Goal: Information Seeking & Learning: Learn about a topic

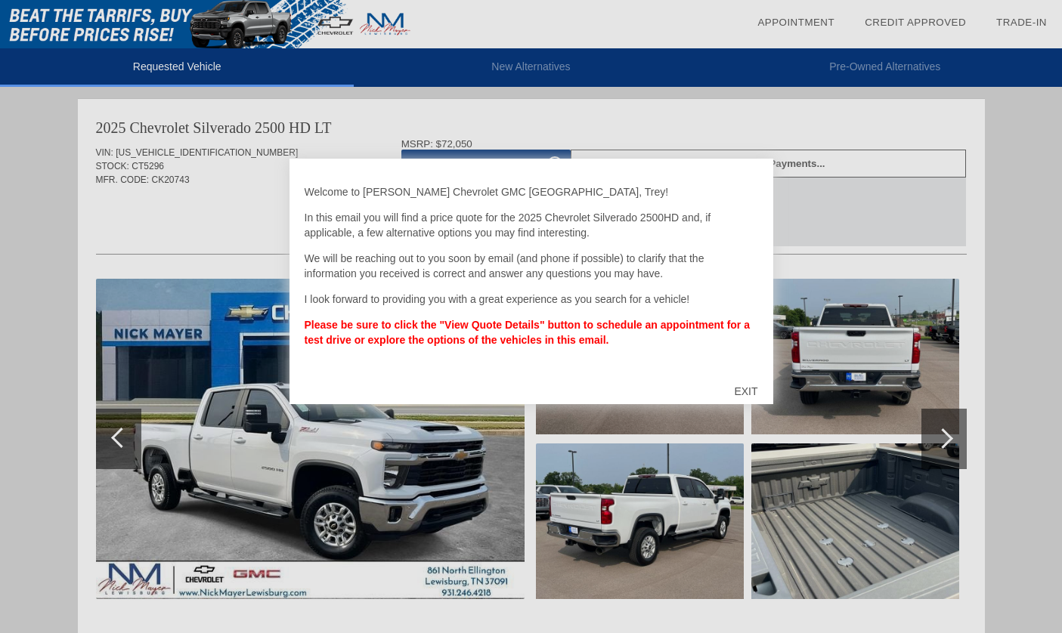
click at [750, 385] on div "EXIT" at bounding box center [746, 391] width 54 height 45
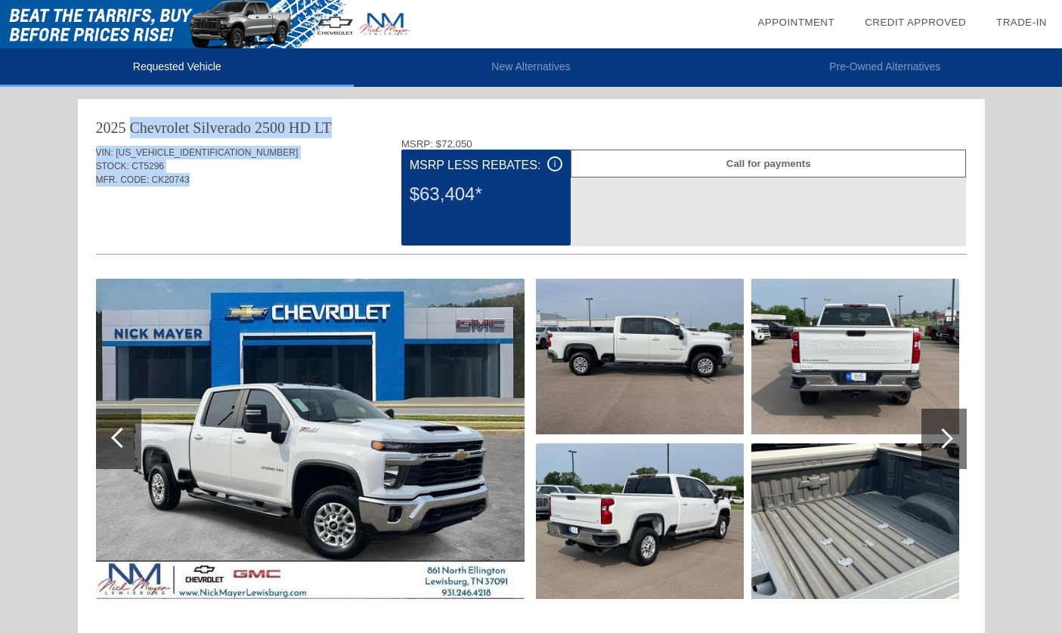
drag, startPoint x: 168, startPoint y: 142, endPoint x: 222, endPoint y: 187, distance: 70.4
click at [222, 187] on div "2025 Chevrolet Silverado 2500 HD LT VIN: [US_VEHICLE_IDENTIFICATION_NUMBER] STO…" at bounding box center [531, 519] width 907 height 841
click at [223, 187] on div "VIN: [US_VEHICLE_IDENTIFICATION_NUMBER] STOCK: CT5296 MFR. CODE: CK20743" at bounding box center [531, 173] width 871 height 71
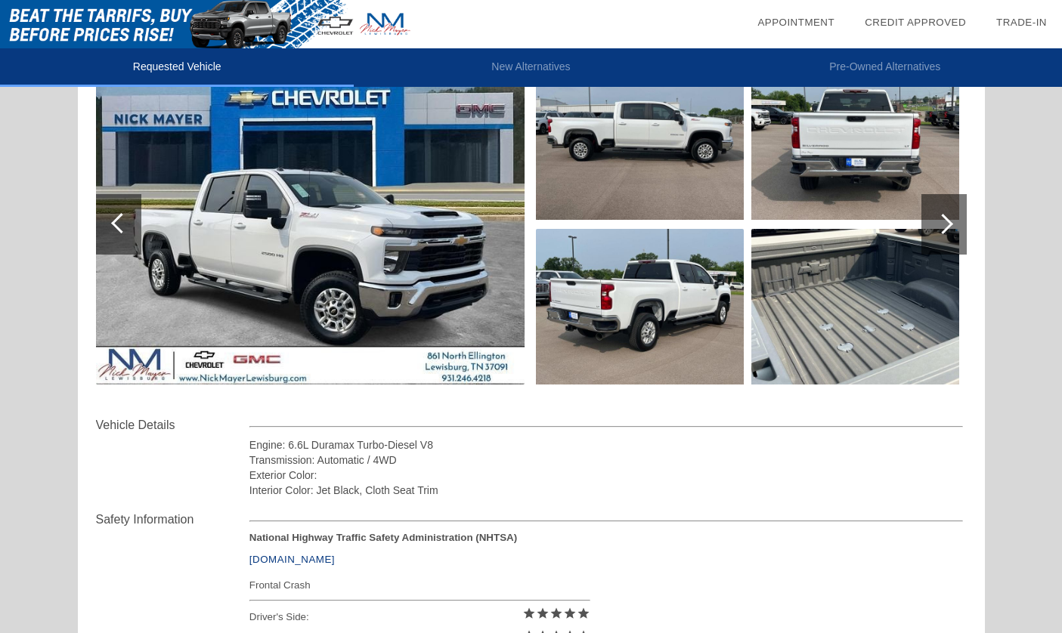
scroll to position [223, 0]
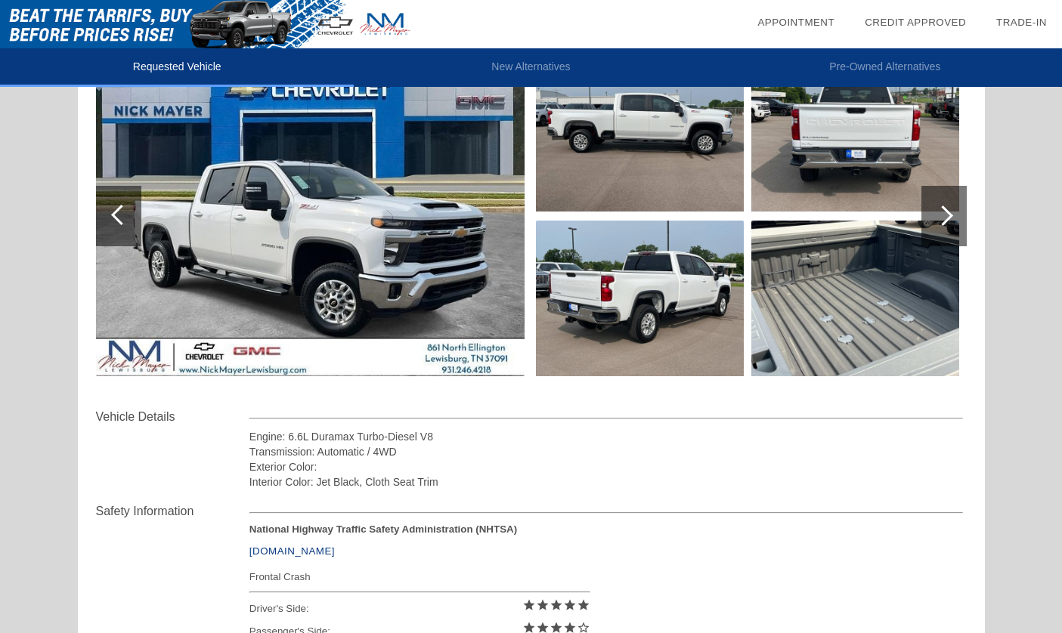
drag, startPoint x: 227, startPoint y: 440, endPoint x: 480, endPoint y: 484, distance: 256.3
click at [480, 484] on div "Vehicle Details Engine: 6.6L Duramax Turbo-Diesel V8 Transmission: Automatic / …" at bounding box center [531, 449] width 871 height 82
click at [480, 484] on div "Interior Color: Jet Black, Cloth Seat Trim" at bounding box center [606, 482] width 714 height 15
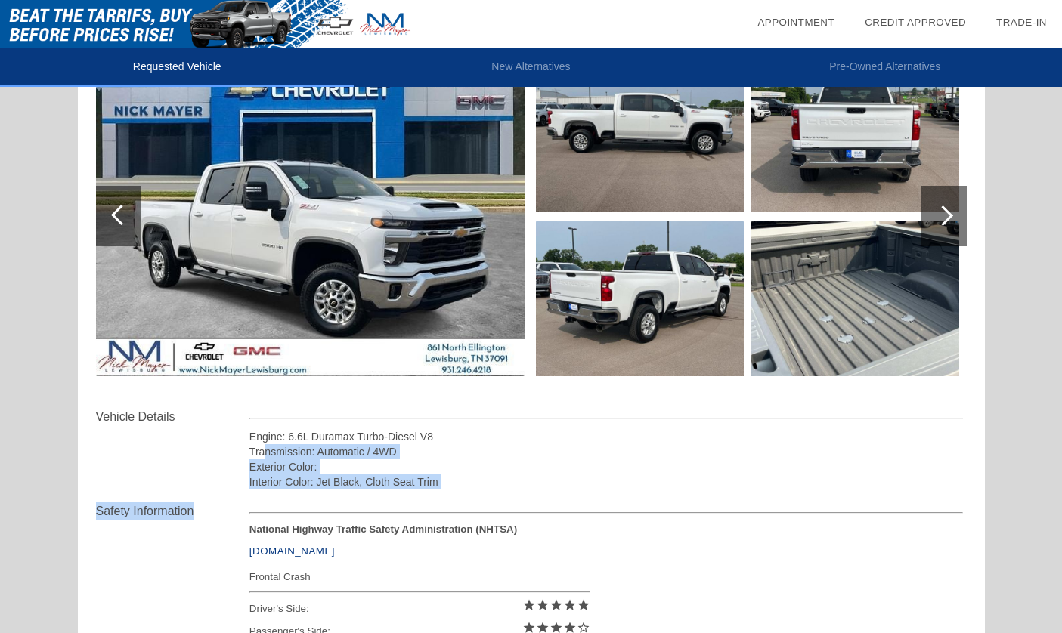
drag, startPoint x: 296, startPoint y: 462, endPoint x: 258, endPoint y: 453, distance: 38.9
click at [261, 454] on div "Vehicle Details Engine: 6.6L Duramax Turbo-Diesel V8 Transmission: Automatic / …" at bounding box center [531, 562] width 871 height 309
click at [258, 453] on div "Transmission: Automatic / 4WD" at bounding box center [606, 451] width 714 height 15
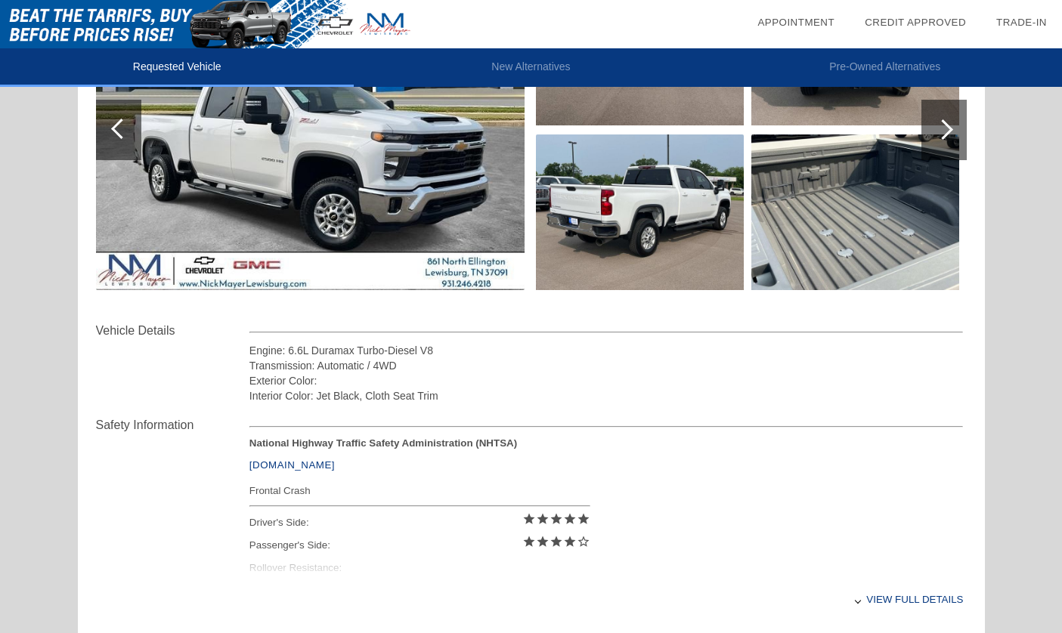
scroll to position [370, 0]
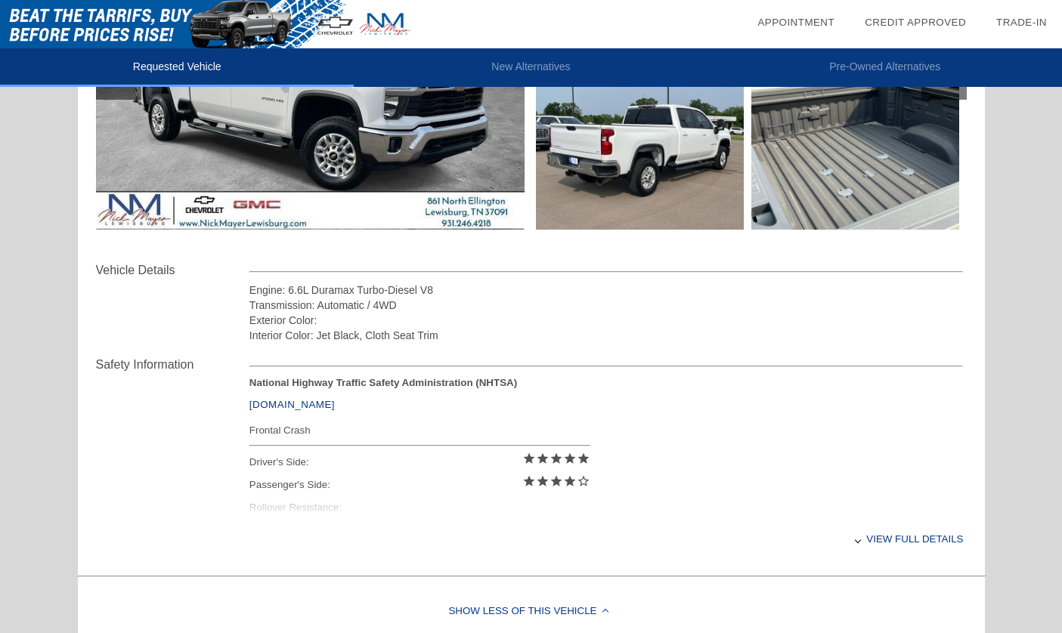
click at [873, 546] on div "View full details" at bounding box center [606, 539] width 714 height 37
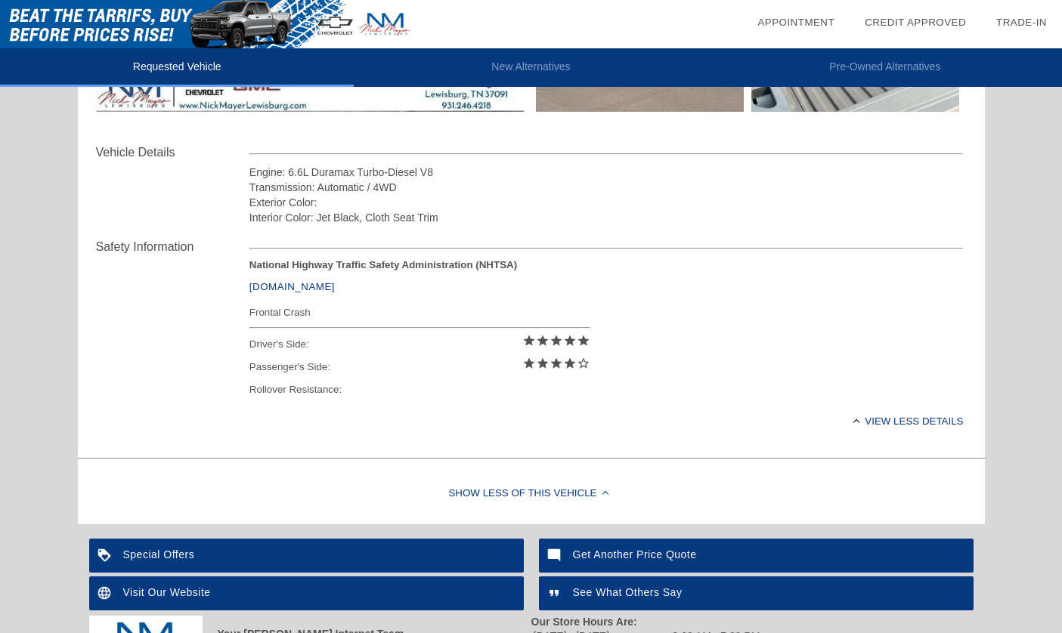
scroll to position [611, 0]
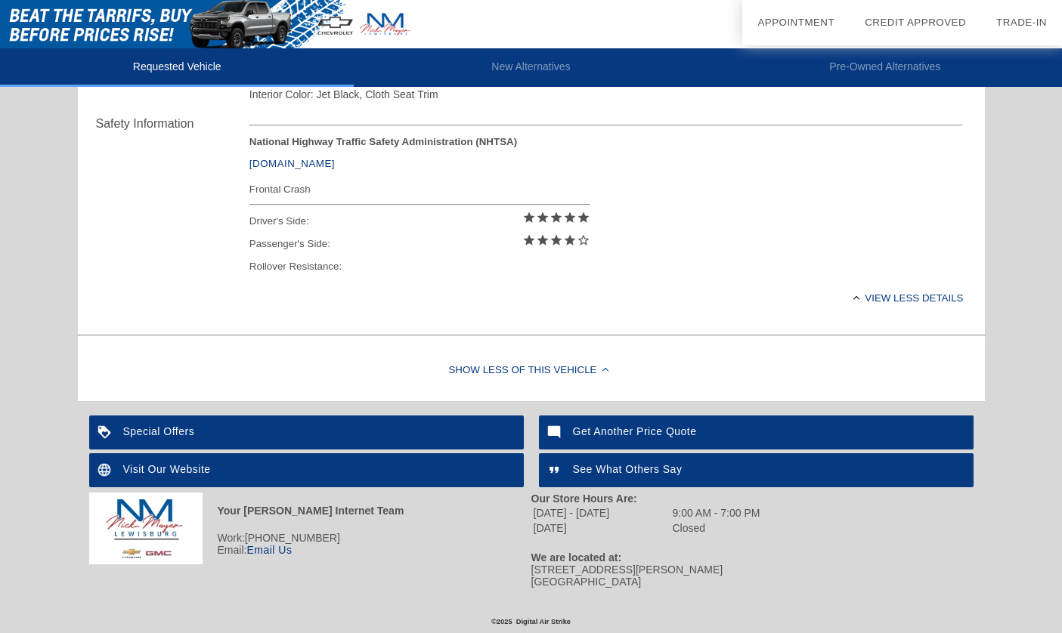
drag, startPoint x: 214, startPoint y: 513, endPoint x: 420, endPoint y: 518, distance: 206.4
click at [421, 518] on div "Your [PERSON_NAME] Internet Team Work: [PHONE_NUMBER] Email: Email Us" at bounding box center [310, 540] width 442 height 95
click at [420, 518] on div "Your [PERSON_NAME] Internet Team" at bounding box center [310, 512] width 442 height 39
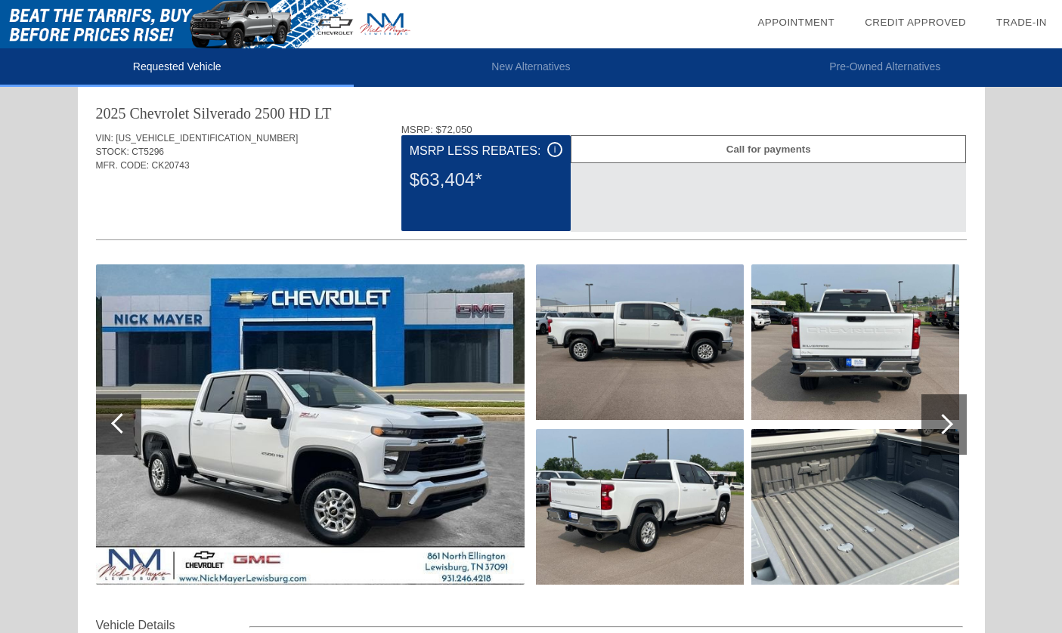
scroll to position [0, 0]
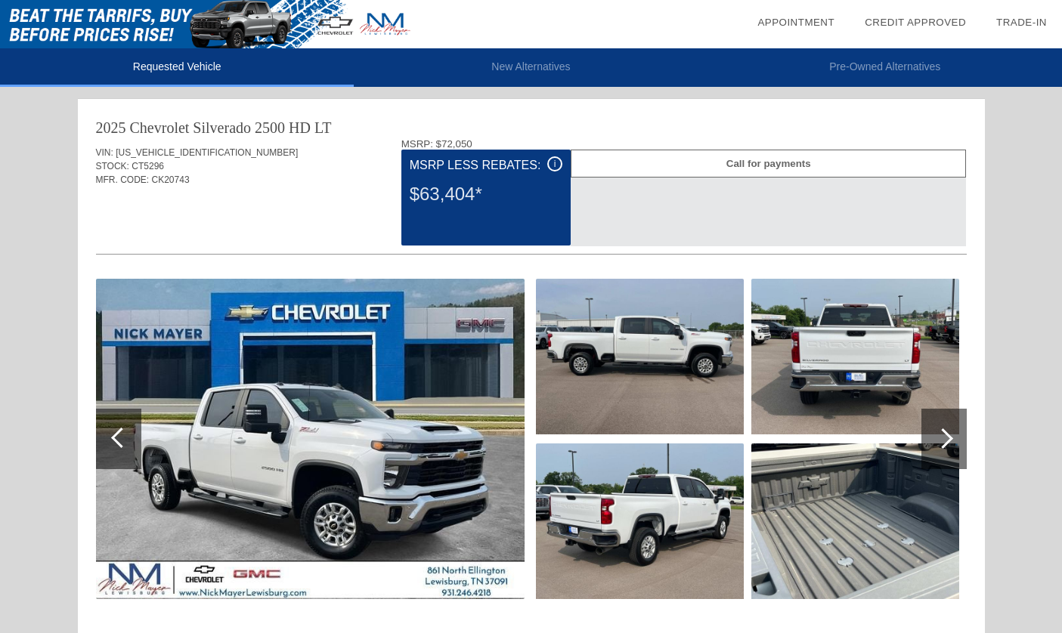
click at [166, 146] on div "VIN: [US_VEHICLE_IDENTIFICATION_NUMBER]" at bounding box center [531, 153] width 871 height 14
copy span "[US_VEHICLE_IDENTIFICATION_NUMBER]"
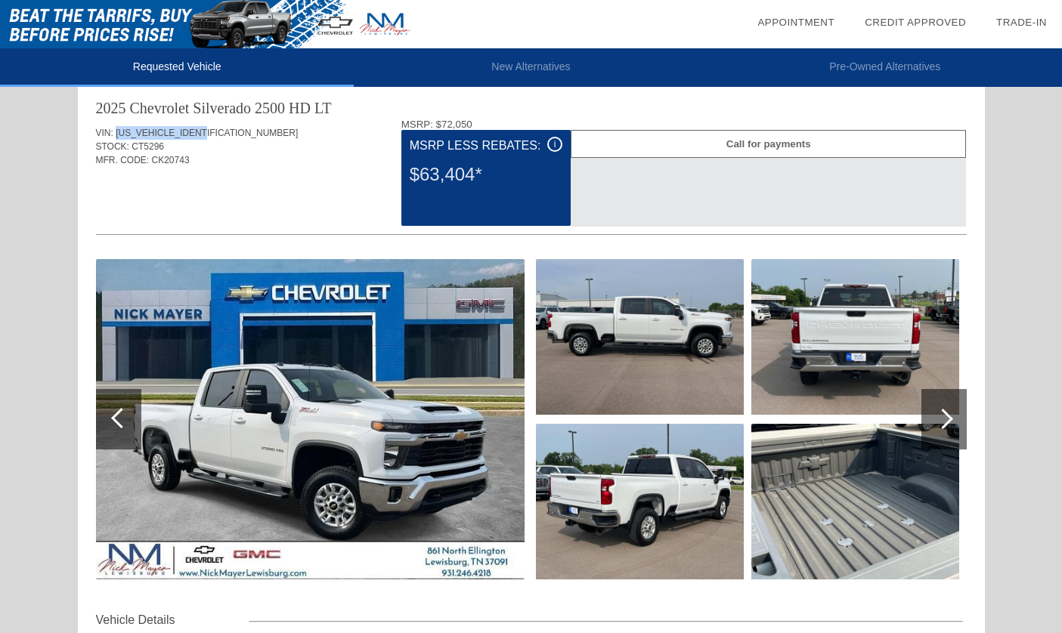
scroll to position [26, 0]
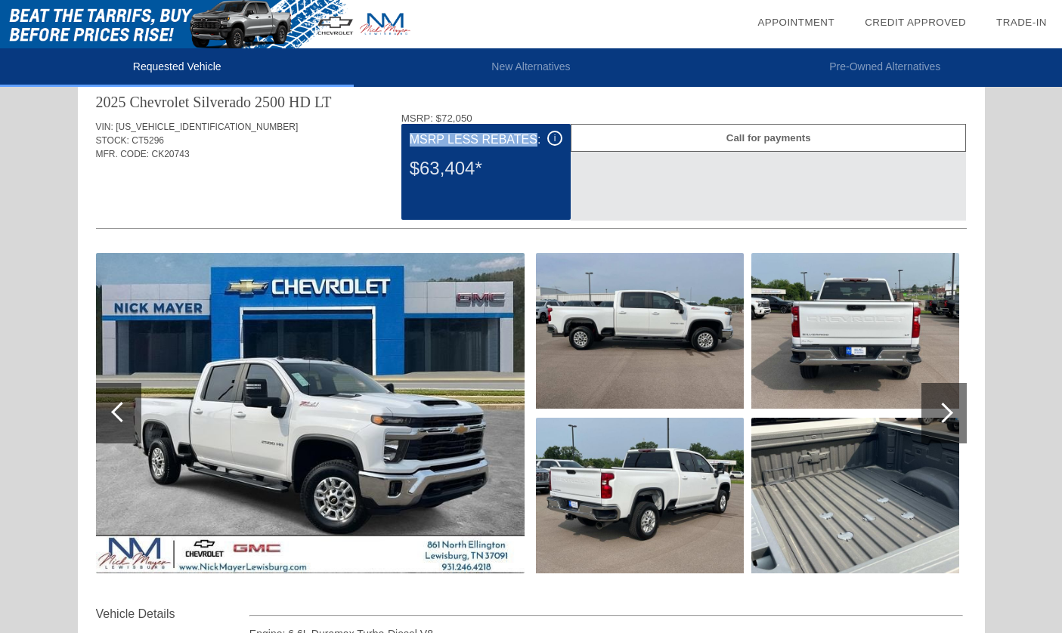
drag, startPoint x: 411, startPoint y: 138, endPoint x: 528, endPoint y: 143, distance: 116.5
click at [528, 143] on div "MSRP Less Rebates:" at bounding box center [486, 140] width 153 height 18
click at [558, 136] on div "i" at bounding box center [554, 138] width 15 height 15
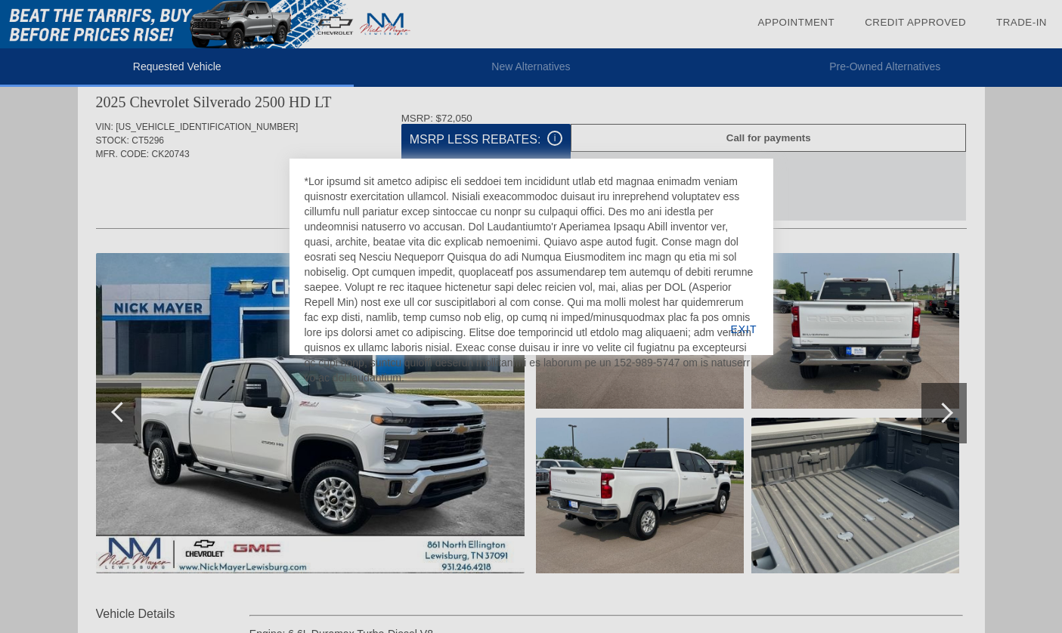
click at [215, 180] on div at bounding box center [531, 316] width 1062 height 633
click at [747, 330] on div "EXIT" at bounding box center [743, 329] width 58 height 51
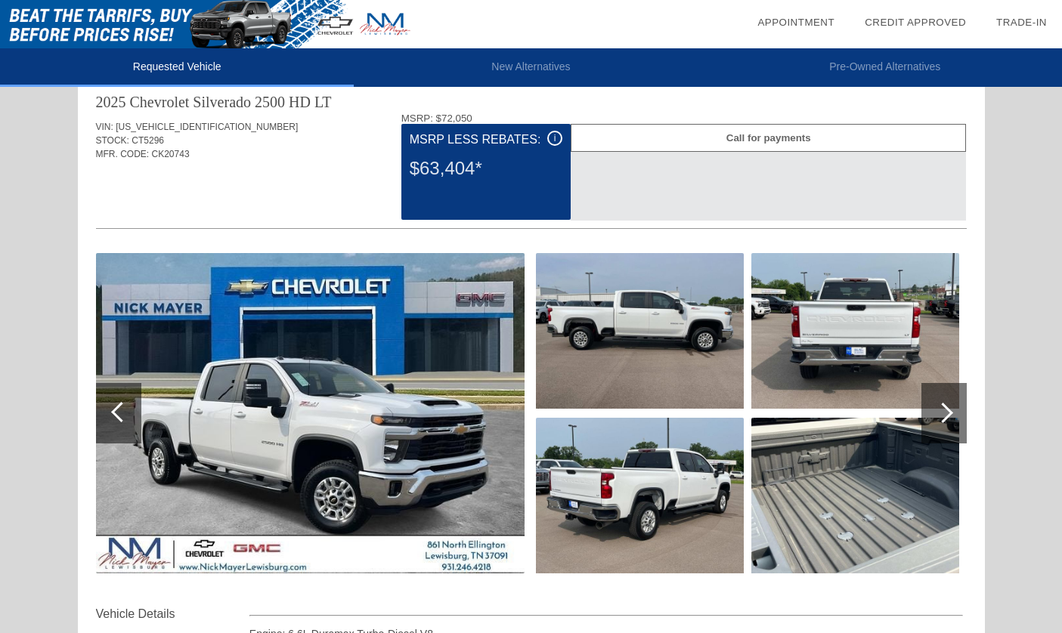
click at [76, 445] on div "Requested Vehicle New Alternatives Pre-Owned Alternatives date_range Appointmen…" at bounding box center [531, 581] width 1062 height 1214
click at [59, 104] on div "Requested Vehicle New Alternatives Pre-Owned Alternatives date_range Appointmen…" at bounding box center [531, 581] width 1062 height 1214
